Goal: Navigation & Orientation: Find specific page/section

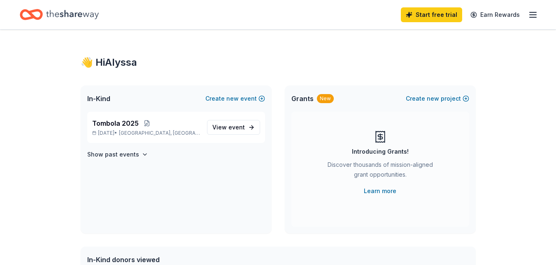
click at [224, 133] on link "View event" at bounding box center [233, 127] width 53 height 15
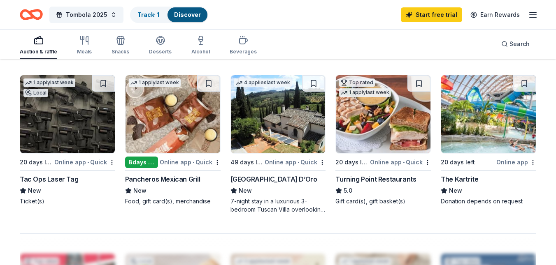
scroll to position [552, 0]
click at [88, 46] on div "Meals" at bounding box center [84, 45] width 15 height 20
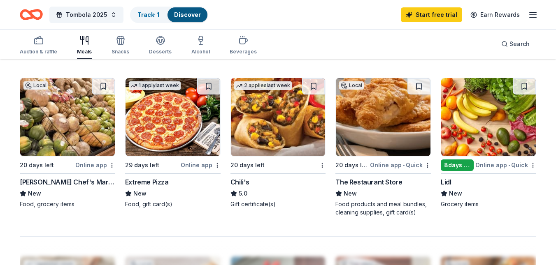
scroll to position [550, 0]
click at [119, 43] on icon "button" at bounding box center [119, 42] width 0 height 6
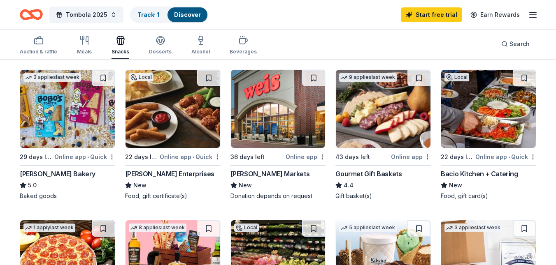
scroll to position [233, 0]
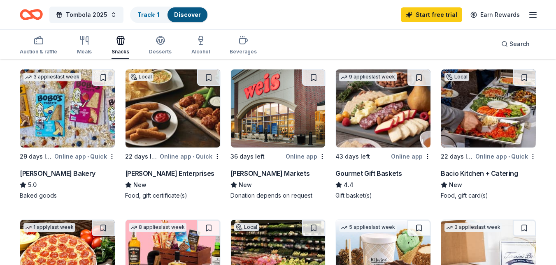
click at [159, 40] on icon "button" at bounding box center [160, 40] width 10 height 10
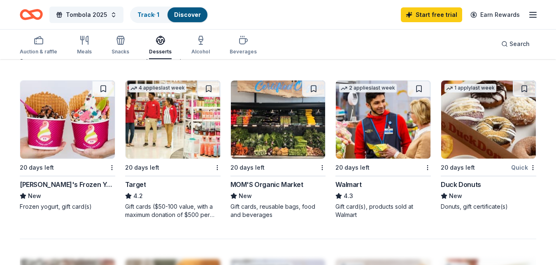
scroll to position [551, 0]
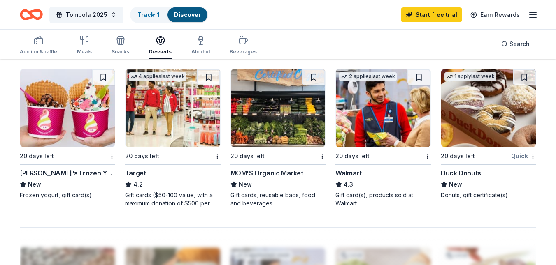
click at [199, 40] on icon "button" at bounding box center [201, 38] width 4 height 5
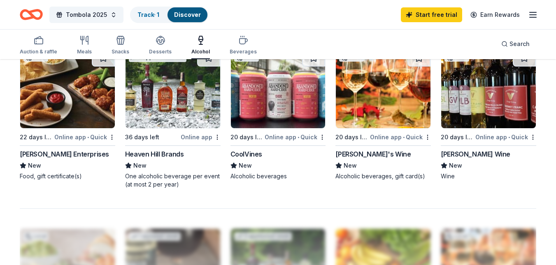
scroll to position [578, 0]
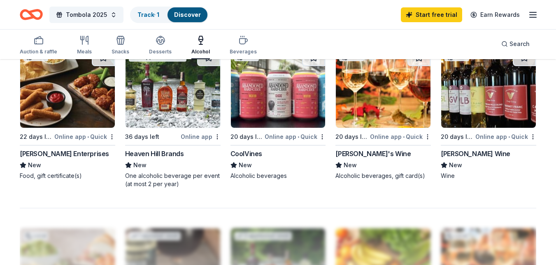
click at [233, 44] on div "button" at bounding box center [242, 40] width 27 height 10
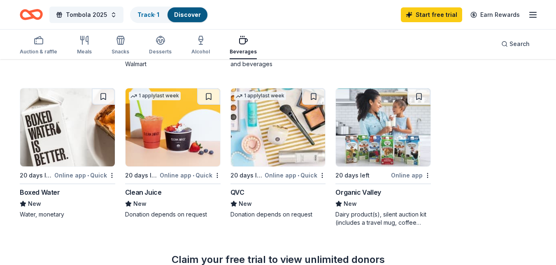
scroll to position [540, 0]
